Goal: Information Seeking & Learning: Learn about a topic

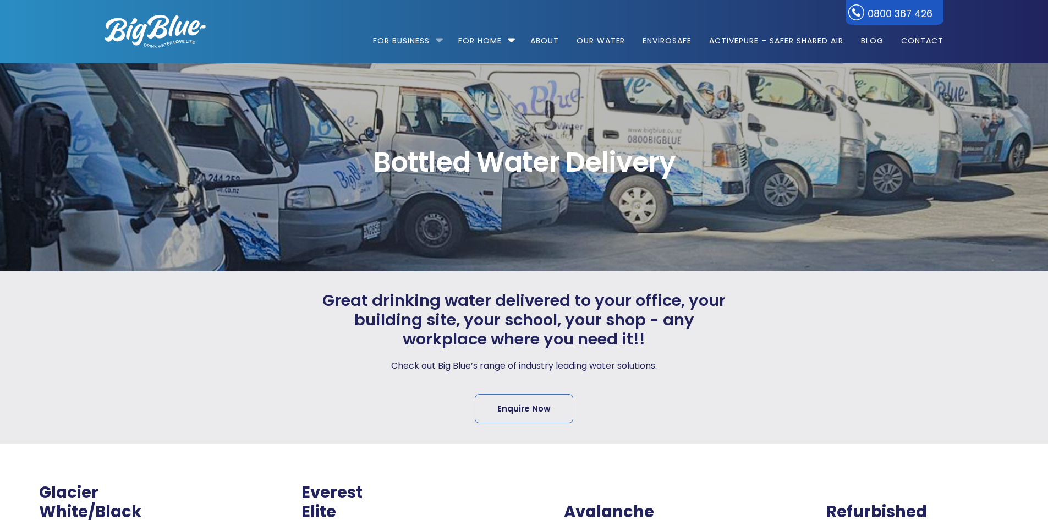
click at [439, 115] on div "Bottled Water Delivery" at bounding box center [524, 167] width 878 height 208
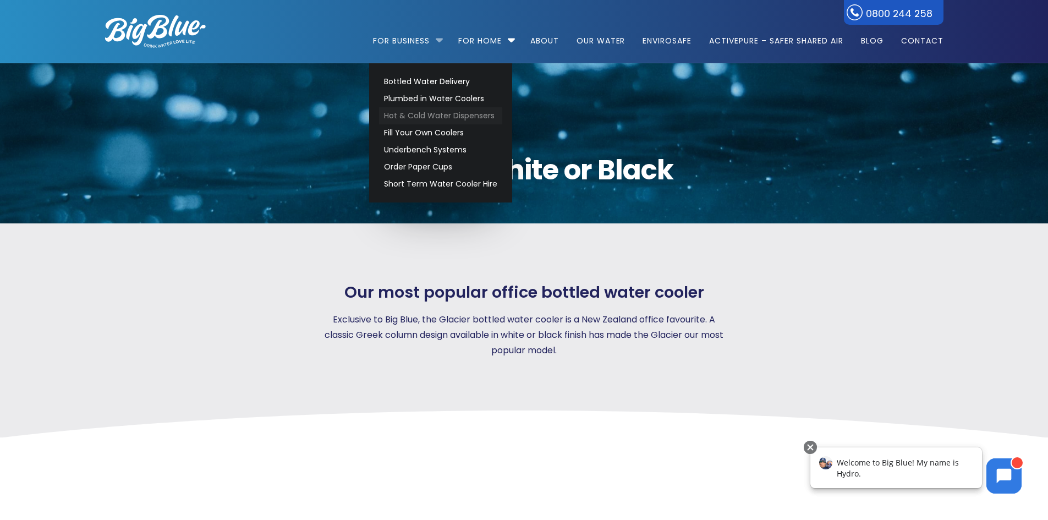
click at [423, 113] on link "Hot & Cold Water Dispensers" at bounding box center [440, 115] width 123 height 17
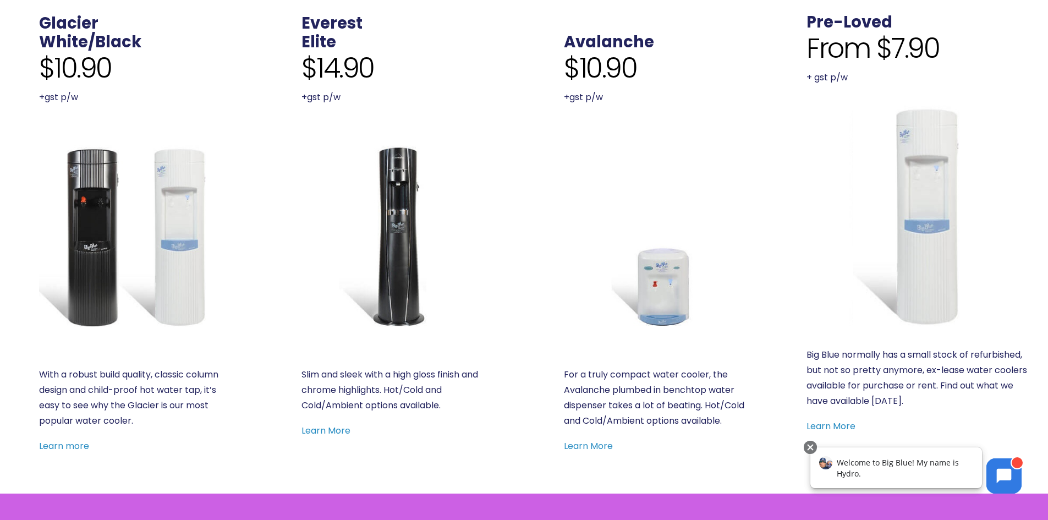
click at [411, 181] on img at bounding box center [393, 236] width 183 height 183
click at [125, 211] on img at bounding box center [130, 236] width 183 height 183
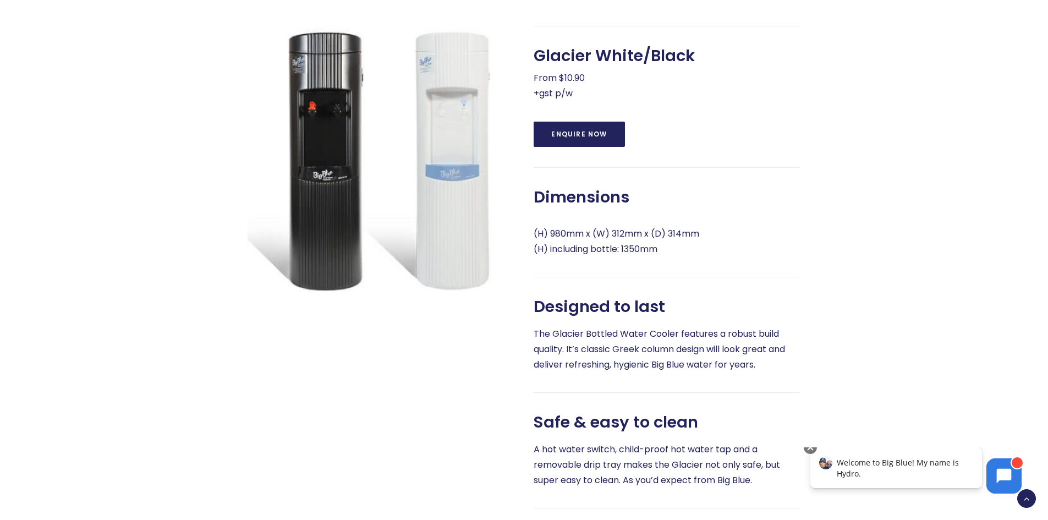
scroll to position [550, 0]
